Goal: Task Accomplishment & Management: Manage account settings

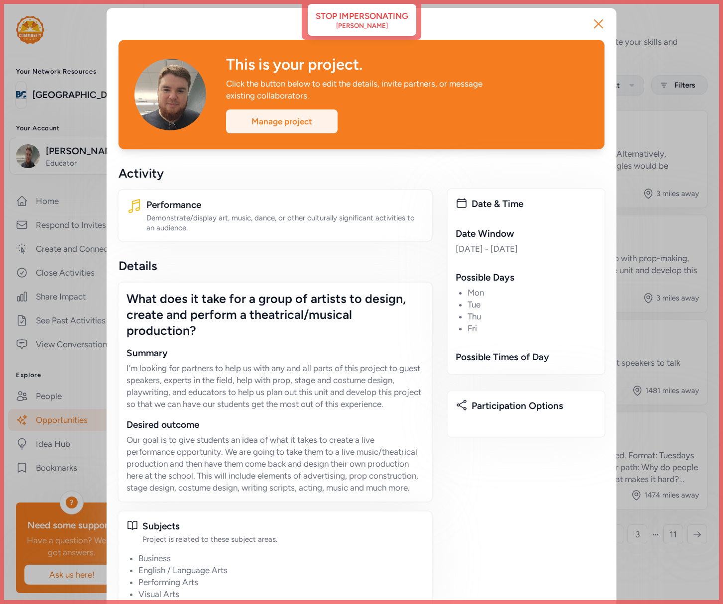
click at [308, 125] on div "Manage project" at bounding box center [282, 122] width 112 height 24
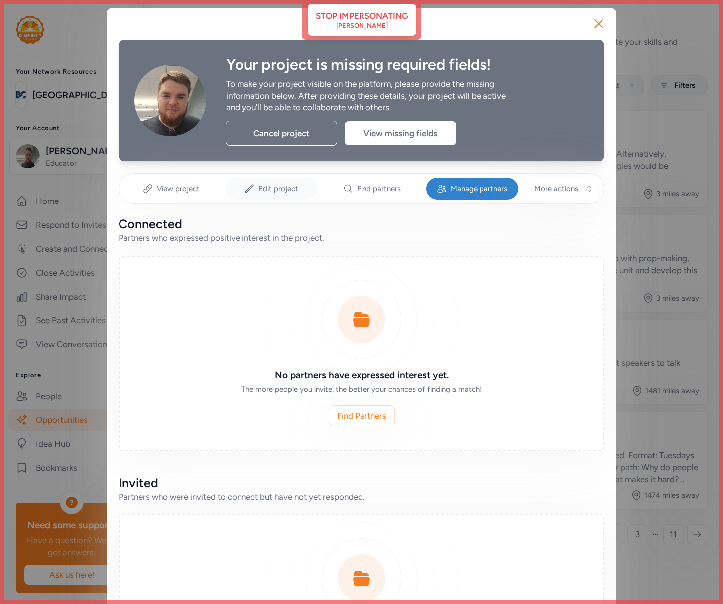
click at [290, 189] on span "Edit project" at bounding box center [278, 189] width 40 height 10
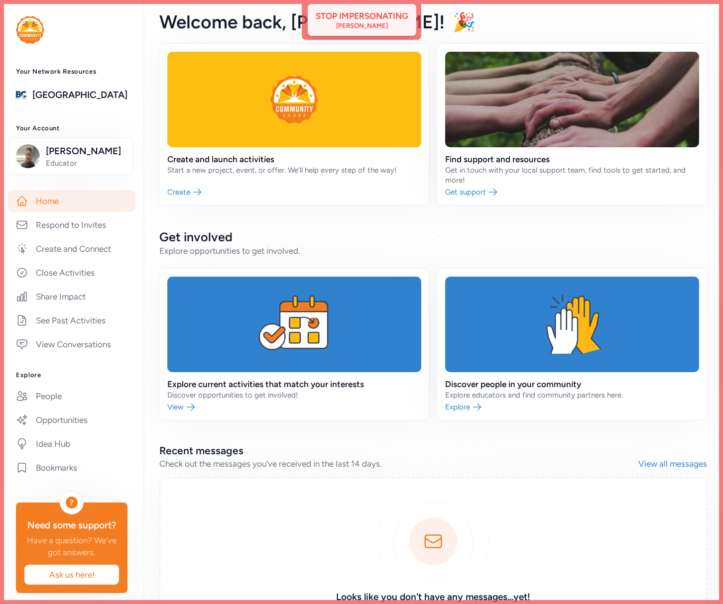
click at [375, 20] on div "Stop impersonating" at bounding box center [362, 16] width 93 height 12
